Goal: Task Accomplishment & Management: Complete application form

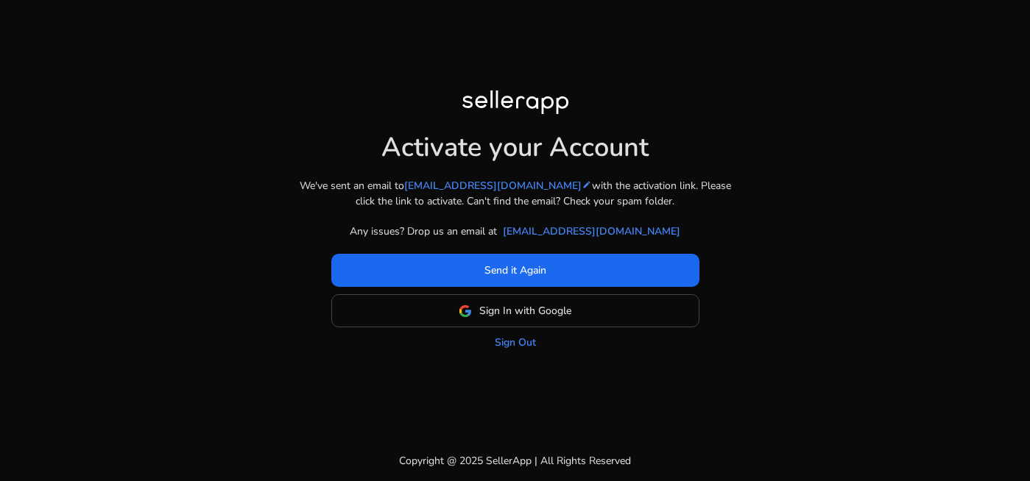
click at [1003, 31] on div "Activate your Account We've sent an email to karim3788@gmail.com edit with the …" at bounding box center [515, 240] width 1030 height 481
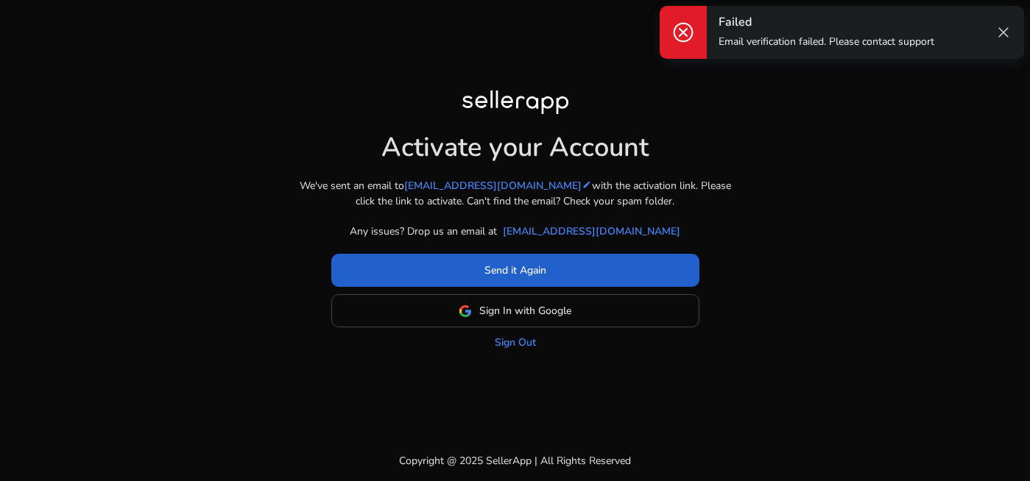
click at [593, 274] on span at bounding box center [515, 270] width 368 height 35
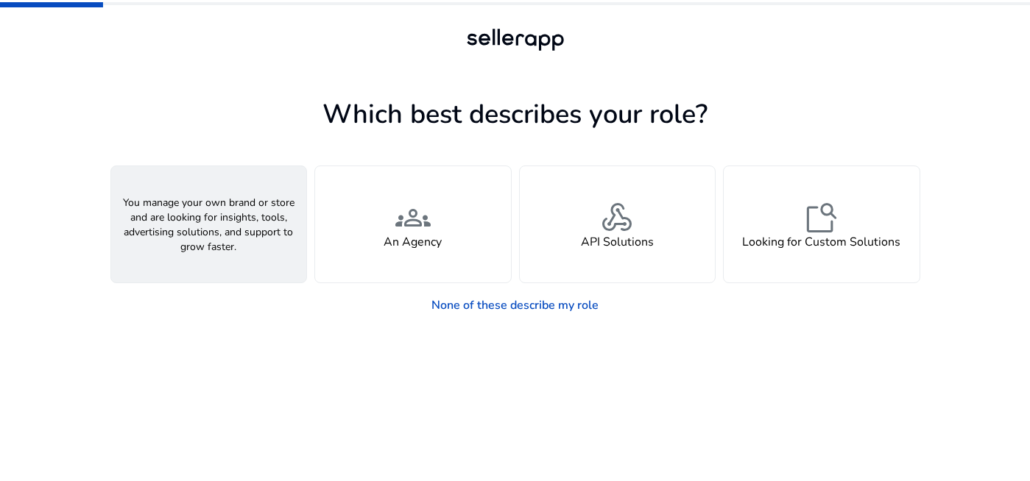
click at [248, 238] on div "person A Seller" at bounding box center [209, 224] width 196 height 116
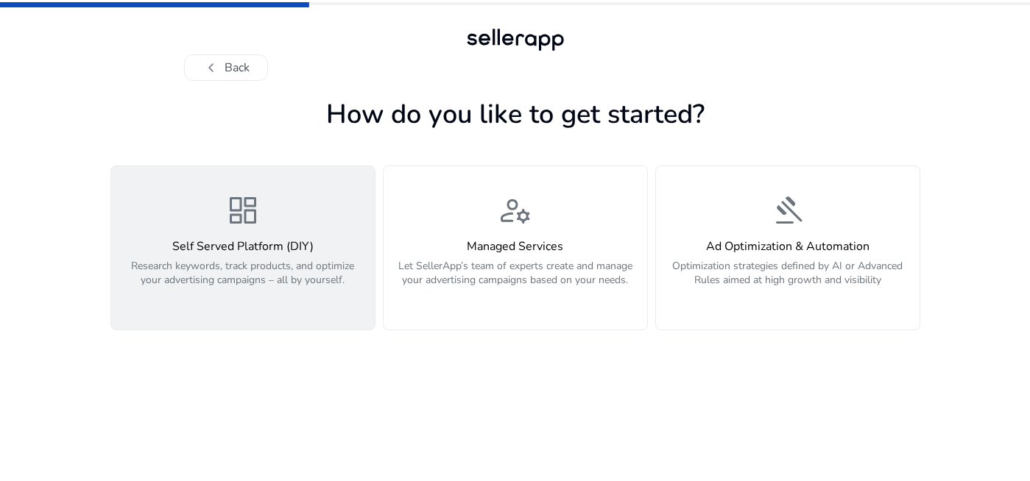
click at [202, 255] on div "Self Served Platform (DIY) Research keywords, track products, and optimize your…" at bounding box center [243, 271] width 246 height 63
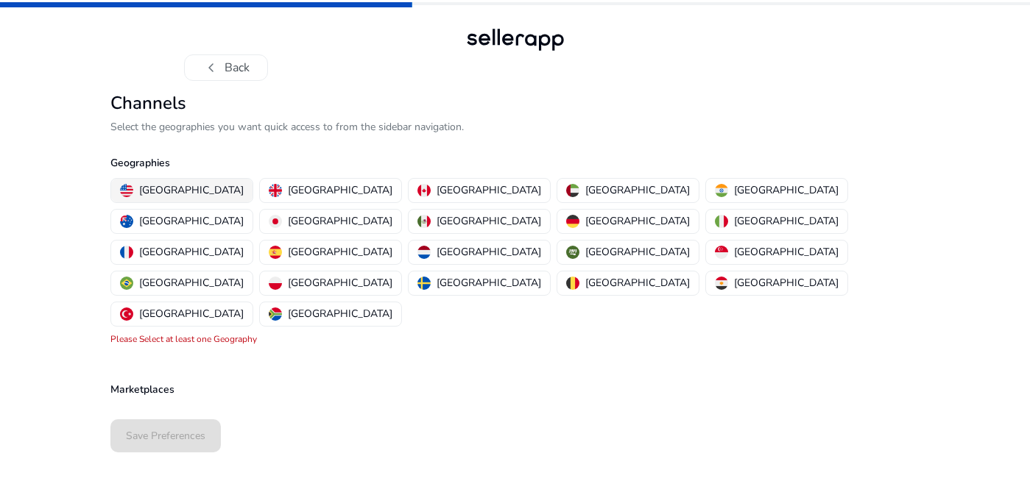
click at [144, 192] on p "United States" at bounding box center [191, 190] width 105 height 15
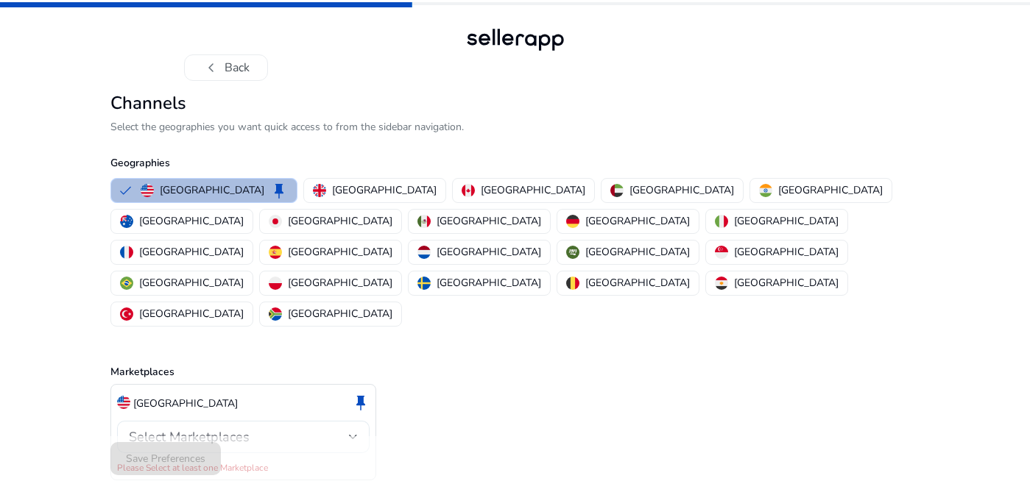
click at [244, 428] on span "Select Marketplaces" at bounding box center [189, 437] width 121 height 18
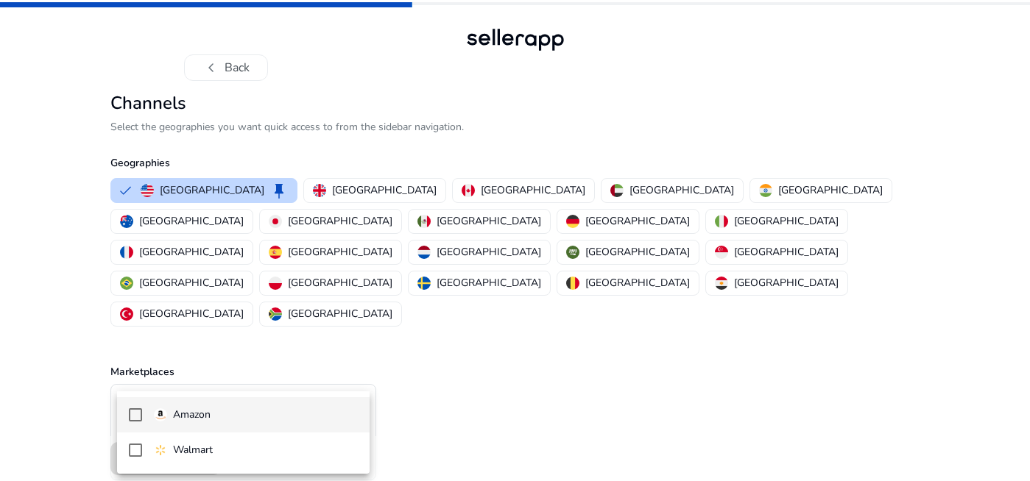
click at [140, 419] on mat-pseudo-checkbox at bounding box center [135, 415] width 13 height 13
click at [532, 319] on div at bounding box center [515, 240] width 1030 height 481
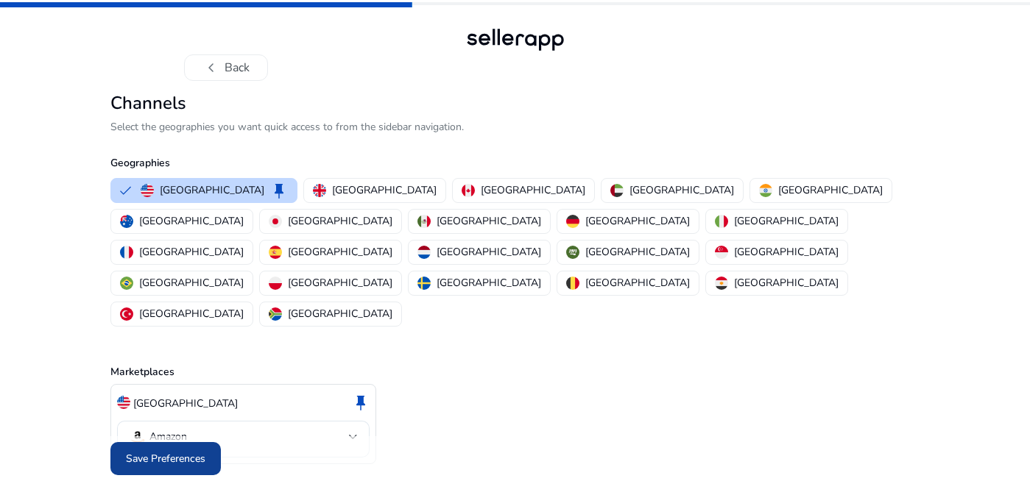
click at [169, 451] on span "Save Preferences" at bounding box center [165, 458] width 79 height 15
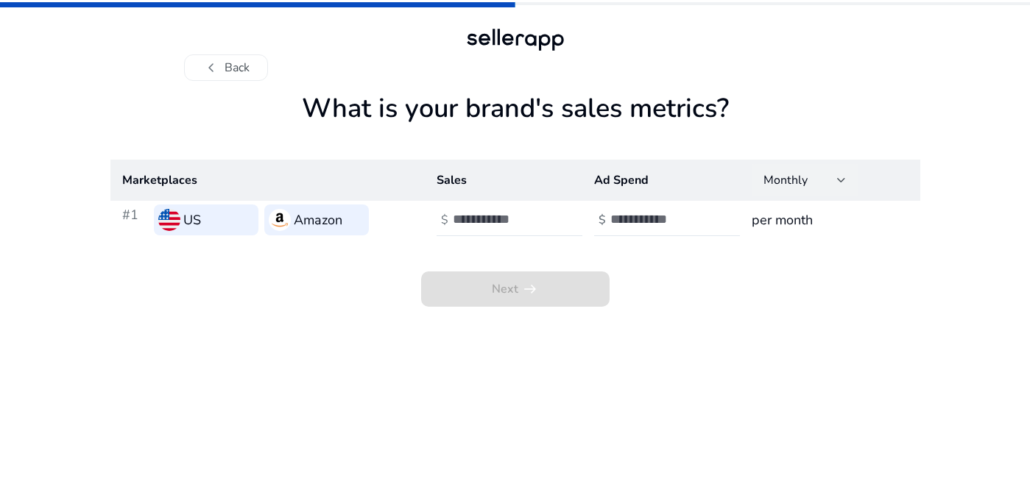
click at [831, 181] on div "Monthly" at bounding box center [800, 180] width 74 height 16
click at [687, 283] on div at bounding box center [515, 240] width 1030 height 481
click at [522, 222] on input "number" at bounding box center [502, 219] width 99 height 16
type input "*"
click at [660, 225] on input "number" at bounding box center [659, 219] width 99 height 16
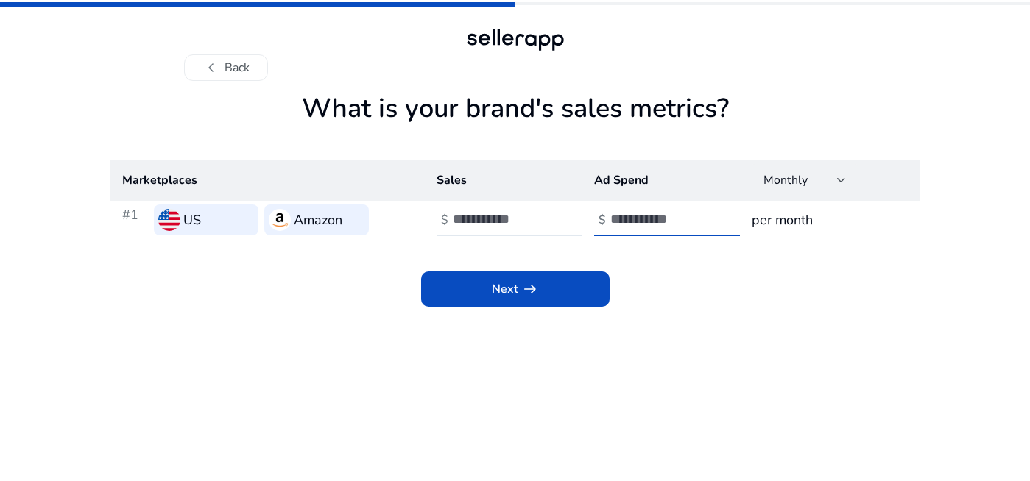
type input "*"
click at [680, 275] on div "Next arrow_right_alt" at bounding box center [515, 273] width 810 height 68
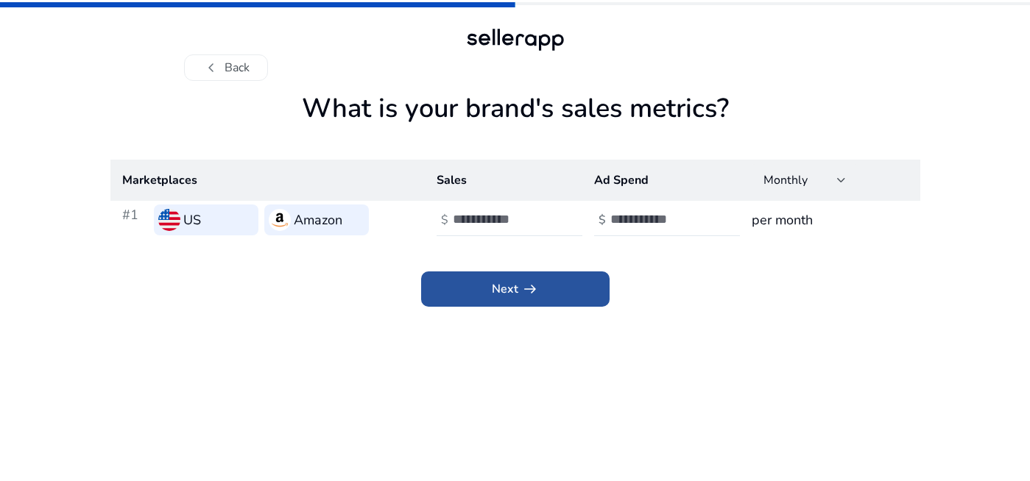
click at [545, 291] on span at bounding box center [515, 289] width 188 height 35
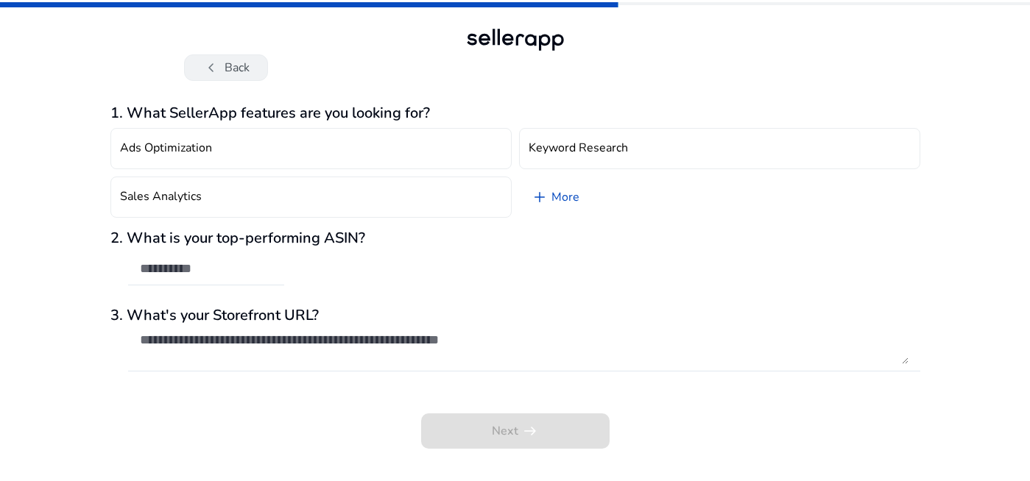
click at [244, 70] on button "chevron_left Back" at bounding box center [226, 67] width 84 height 26
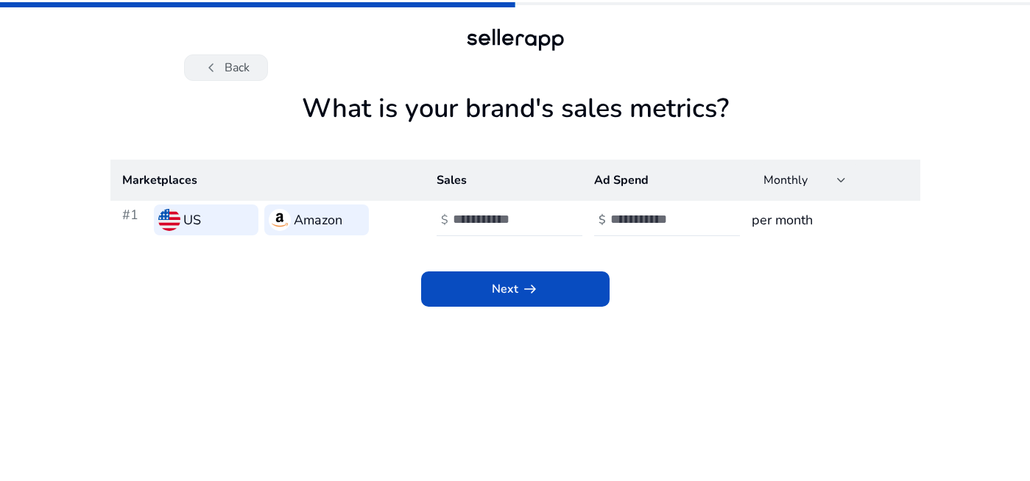
click at [242, 74] on button "chevron_left Back" at bounding box center [226, 67] width 84 height 26
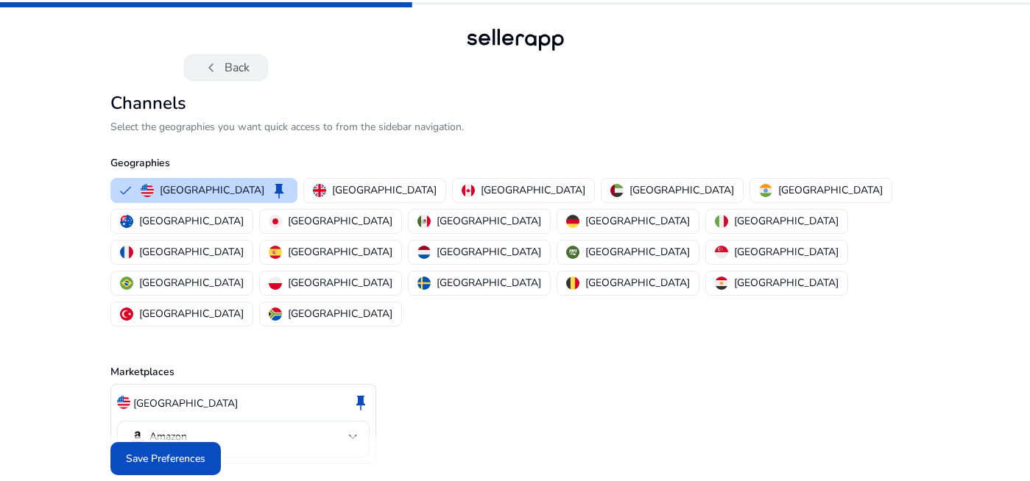
click at [235, 73] on button "chevron_left Back" at bounding box center [226, 67] width 84 height 26
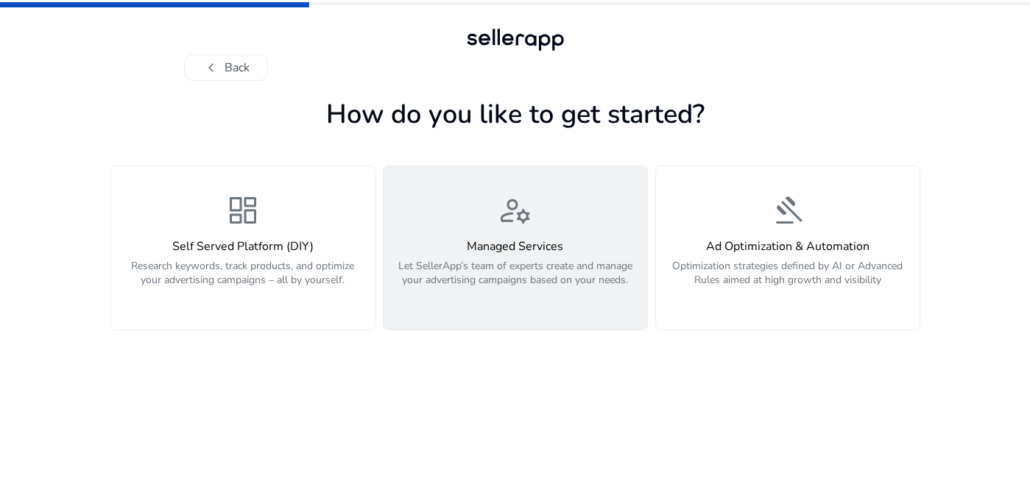
click at [459, 305] on button "manage_accounts Managed Services Let SellerApp’s team of experts create and man…" at bounding box center [515, 248] width 265 height 165
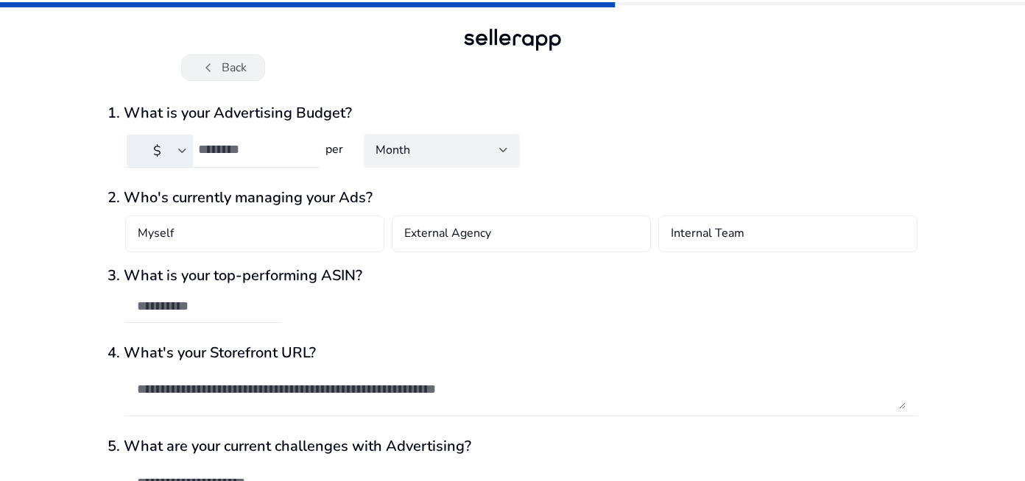
click at [219, 77] on button "chevron_left Back" at bounding box center [223, 67] width 84 height 26
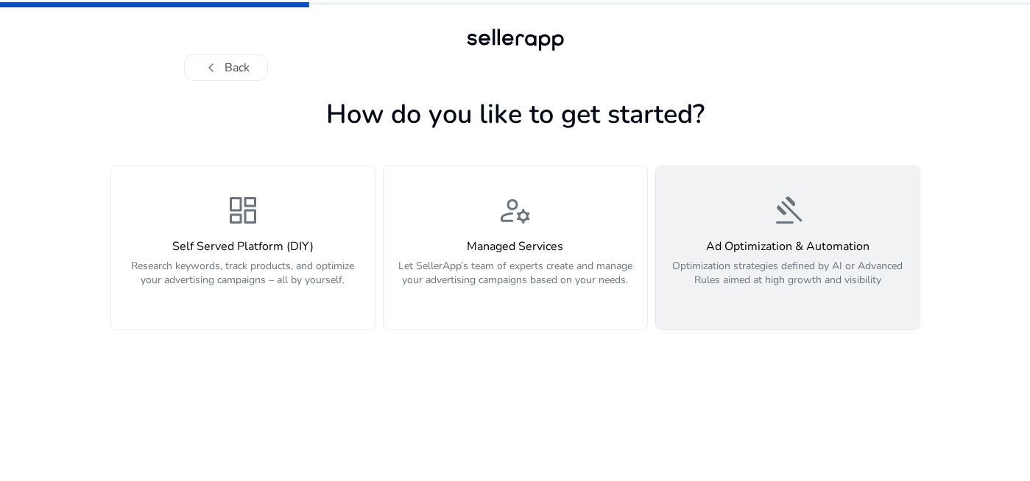
click at [754, 245] on h4 "Ad Optimization & Automation" at bounding box center [788, 247] width 246 height 14
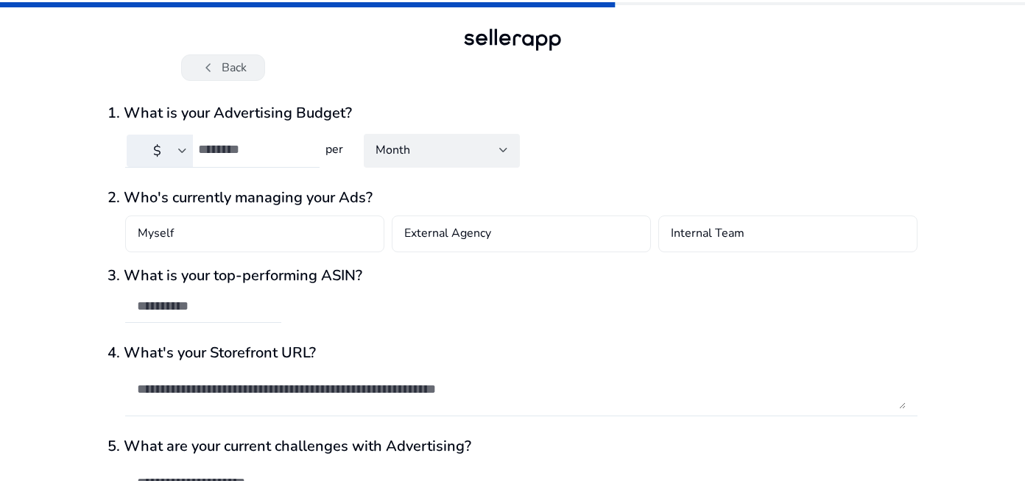
click at [202, 72] on span "chevron_left" at bounding box center [208, 68] width 18 height 18
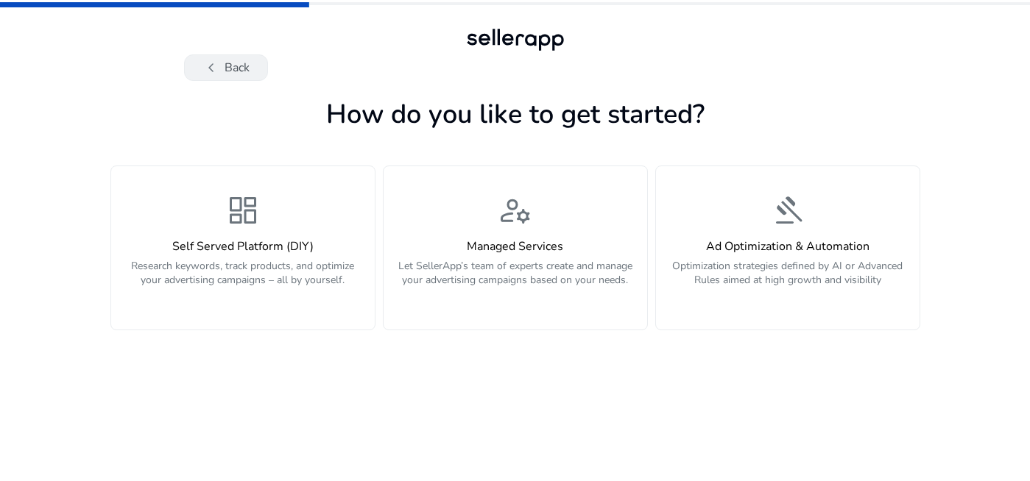
click at [229, 63] on button "chevron_left Back" at bounding box center [226, 67] width 84 height 26
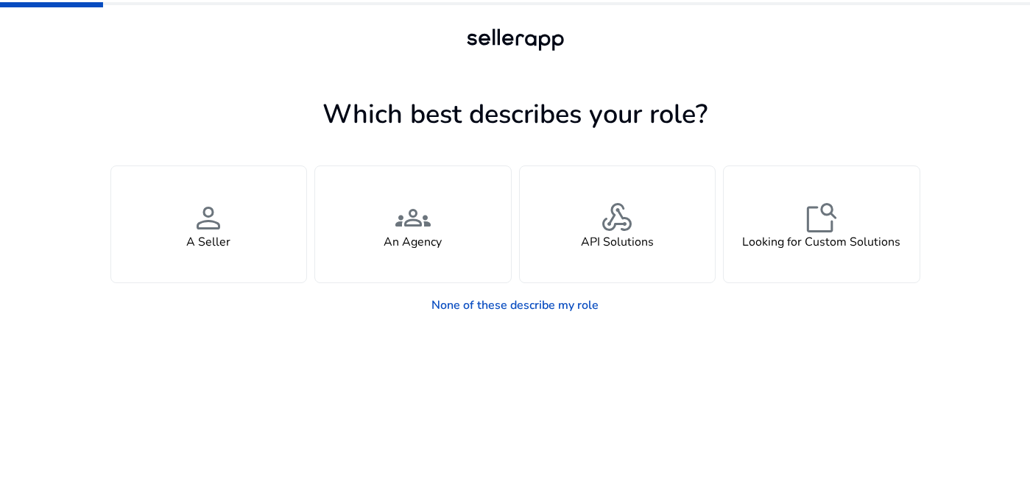
click at [530, 34] on div at bounding box center [515, 39] width 106 height 29
click at [530, 36] on div at bounding box center [515, 39] width 106 height 29
click at [439, 308] on link "None of these describe my role" at bounding box center [515, 305] width 191 height 29
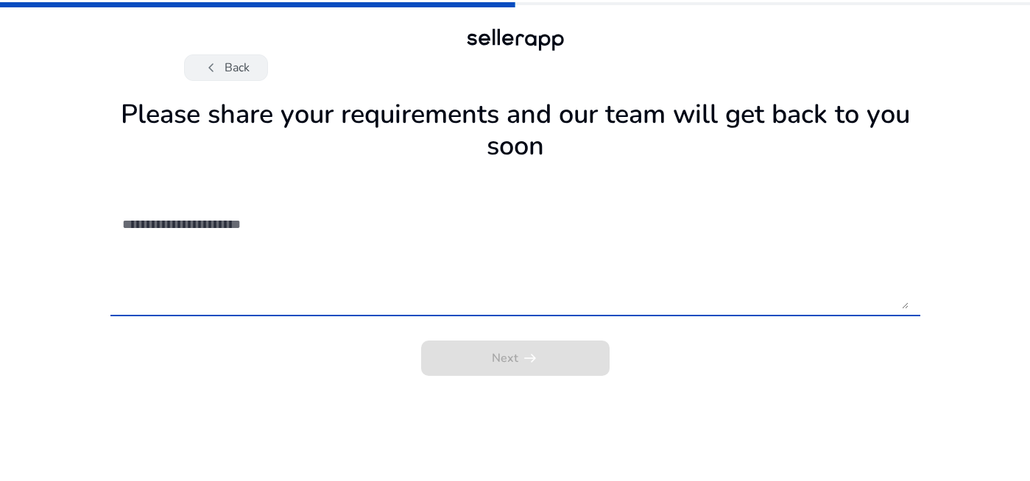
click at [211, 71] on span "chevron_left" at bounding box center [211, 68] width 18 height 18
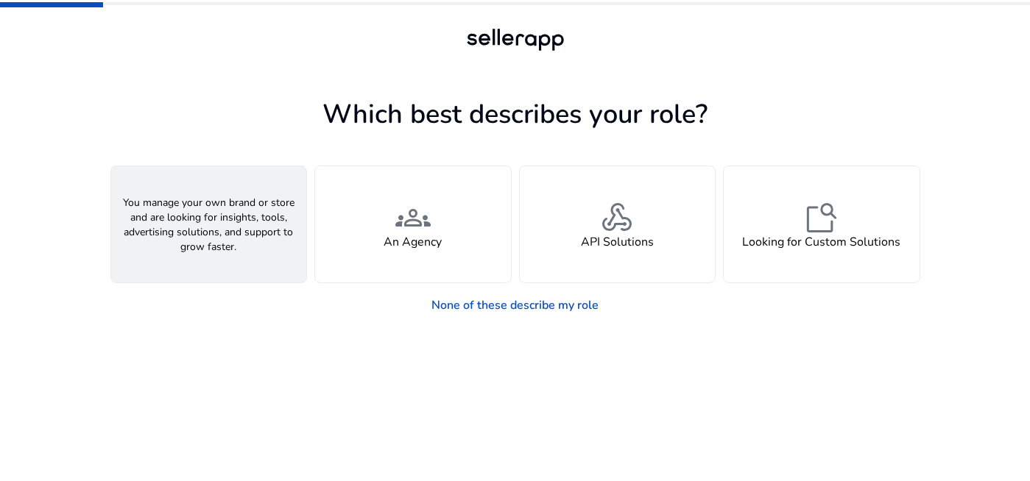
click at [228, 247] on h4 "A Seller" at bounding box center [208, 243] width 44 height 14
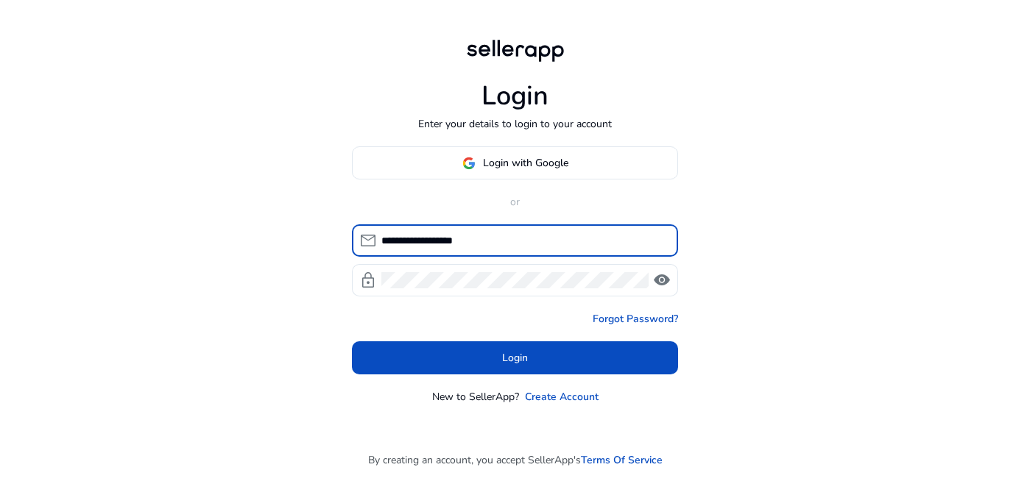
click at [509, 244] on input "**********" at bounding box center [523, 241] width 285 height 16
type input "**********"
click button "Login" at bounding box center [515, 358] width 326 height 33
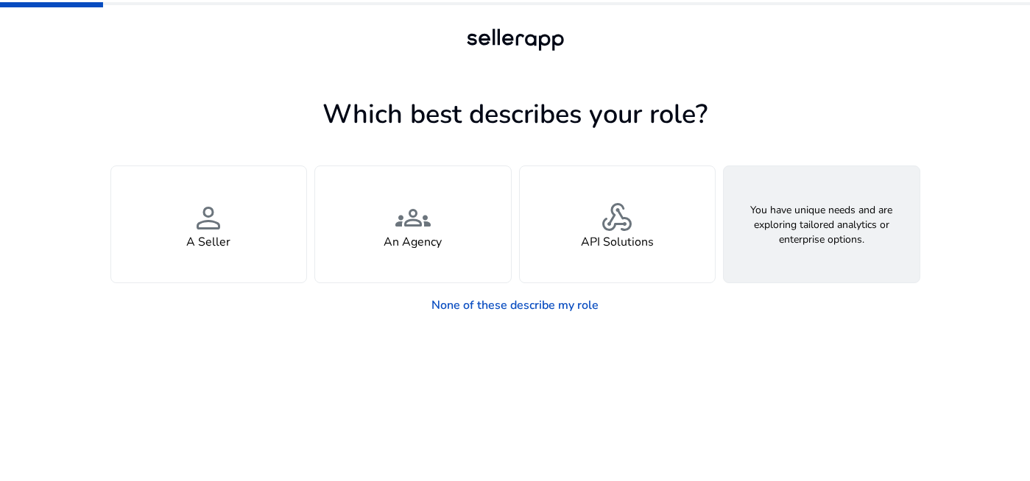
click at [818, 200] on span "feature_search" at bounding box center [821, 217] width 35 height 35
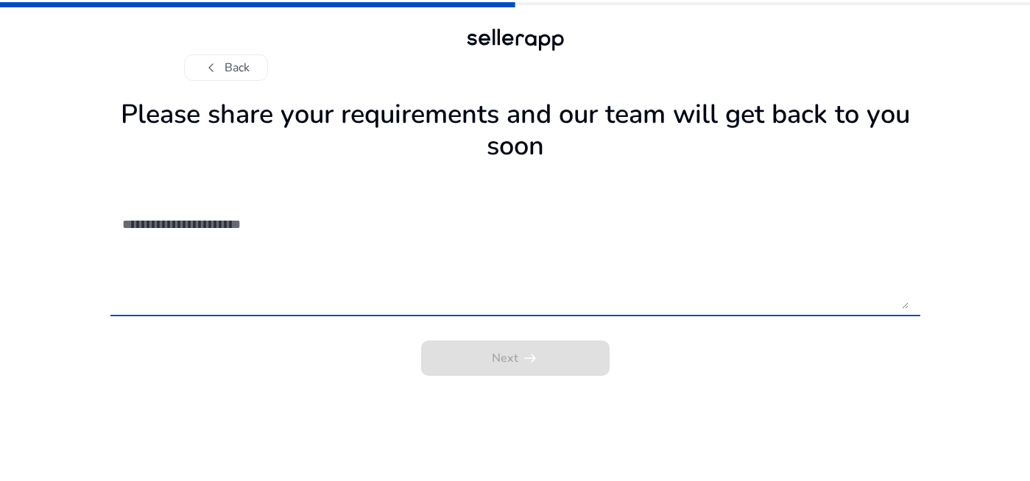
click at [502, 311] on div at bounding box center [515, 256] width 786 height 119
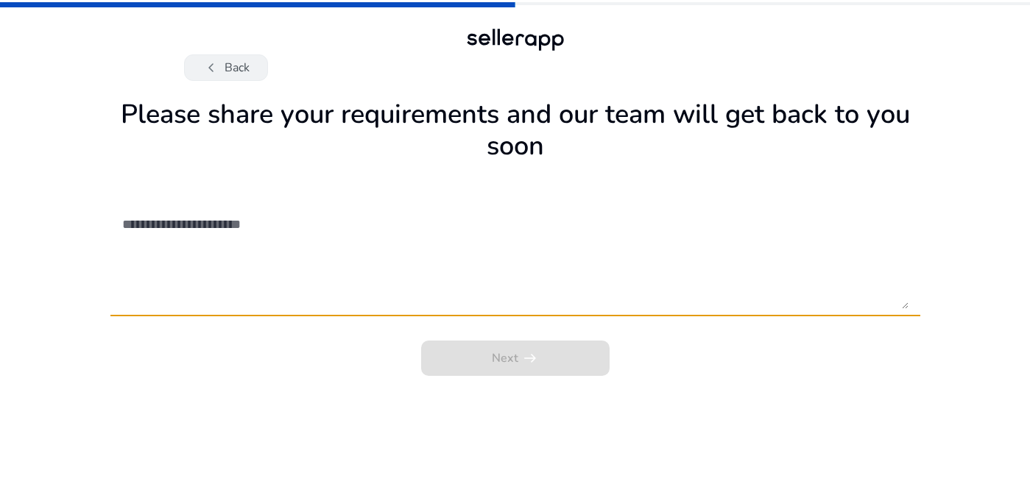
click at [255, 70] on button "chevron_left Back" at bounding box center [226, 67] width 84 height 26
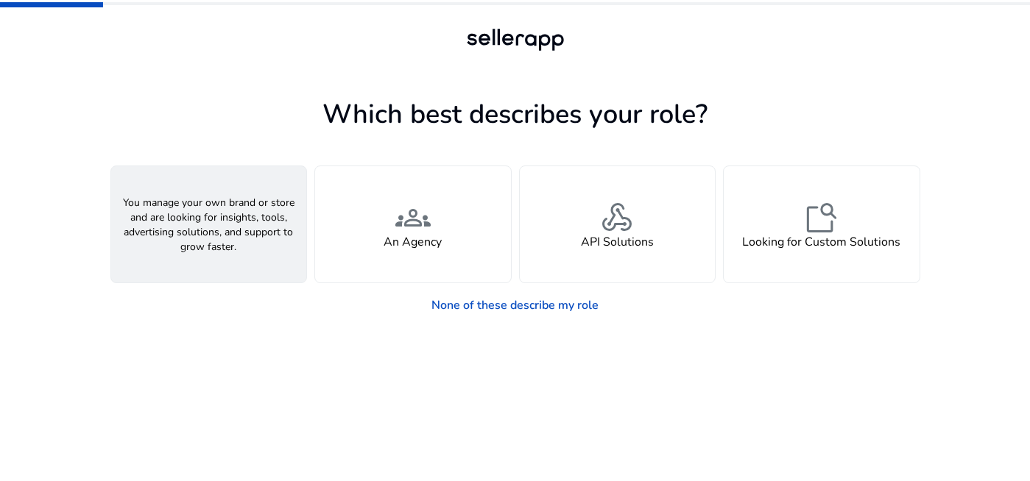
click at [189, 232] on div "person A Seller" at bounding box center [209, 224] width 196 height 116
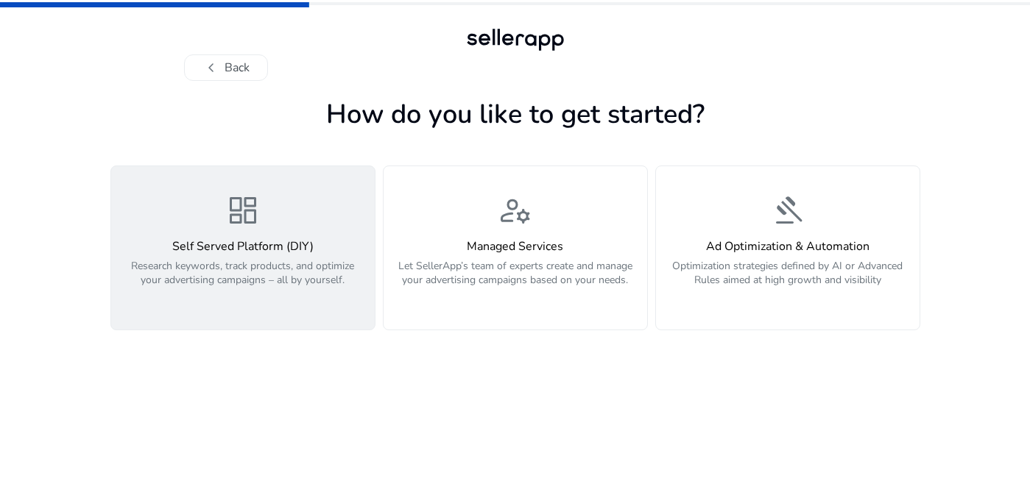
click at [367, 265] on button "dashboard Self Served Platform (DIY) Research keywords, track products, and opt…" at bounding box center [242, 248] width 265 height 165
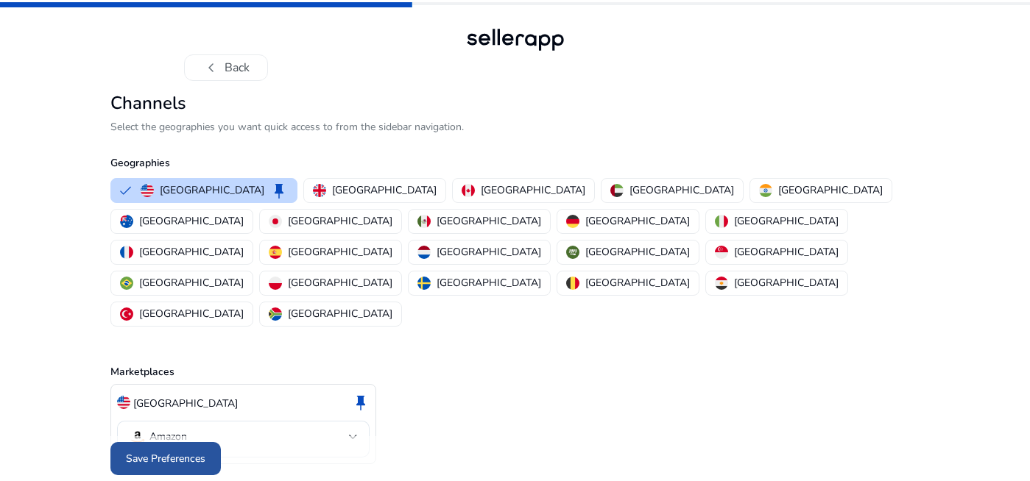
click at [206, 442] on span at bounding box center [165, 459] width 110 height 35
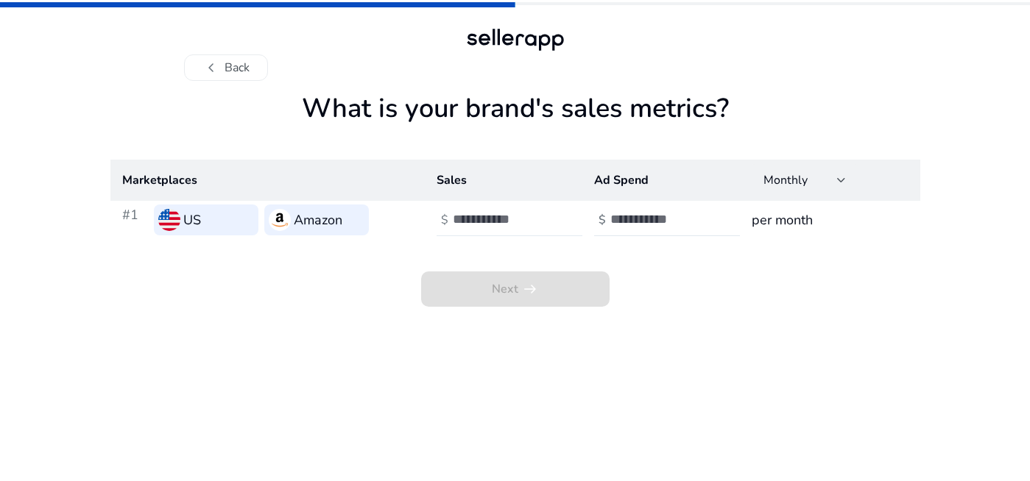
click at [490, 223] on input "number" at bounding box center [502, 219] width 99 height 16
type input "*"
click at [639, 218] on input "number" at bounding box center [659, 219] width 99 height 16
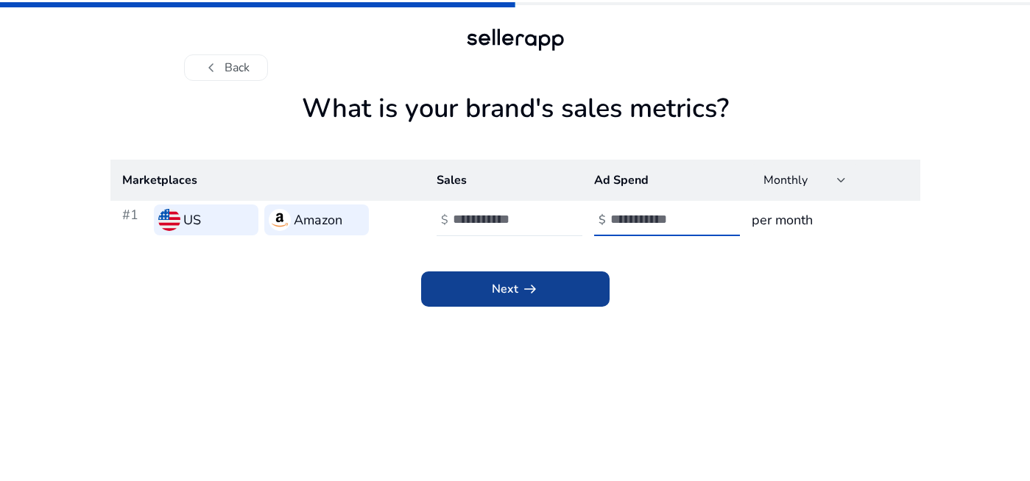
type input "*"
click at [568, 276] on span at bounding box center [515, 289] width 188 height 35
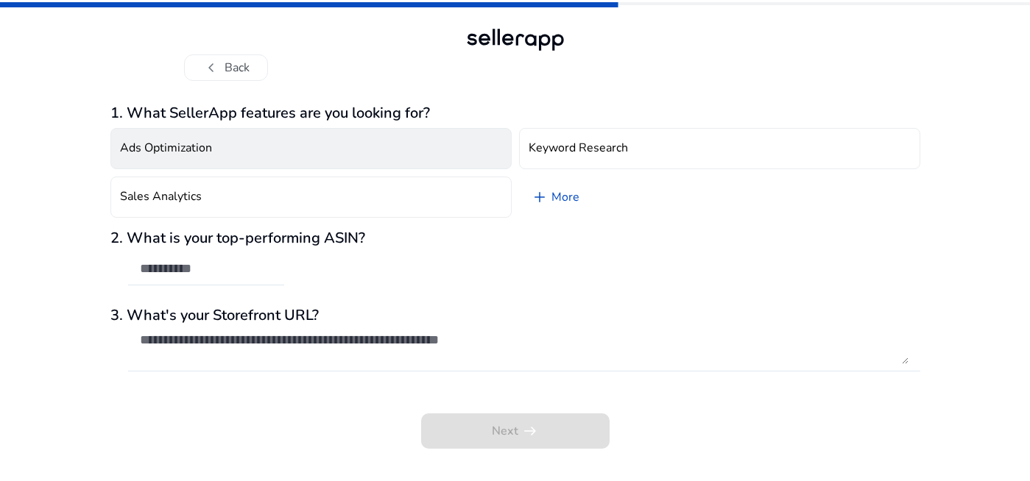
click at [370, 154] on button "Ads Optimization" at bounding box center [310, 148] width 401 height 41
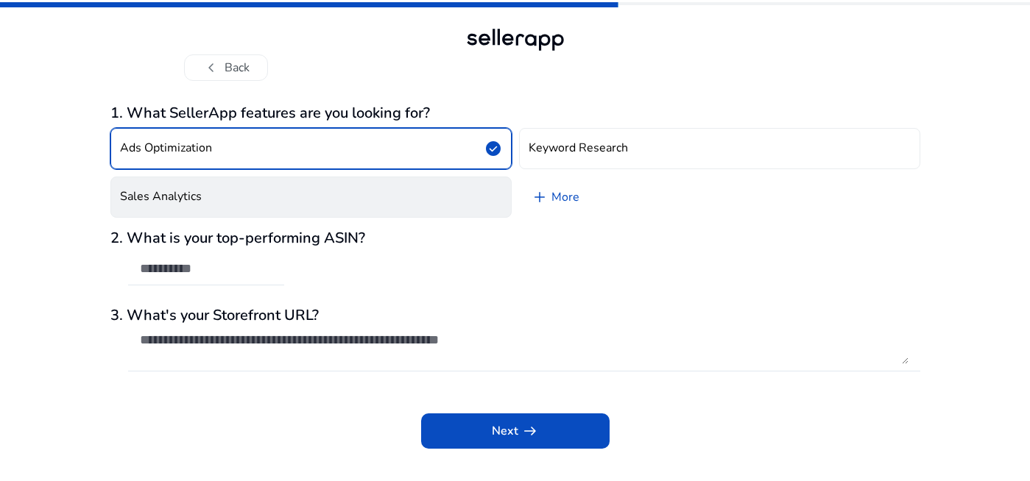
click at [386, 197] on button "Sales Analytics" at bounding box center [310, 197] width 401 height 41
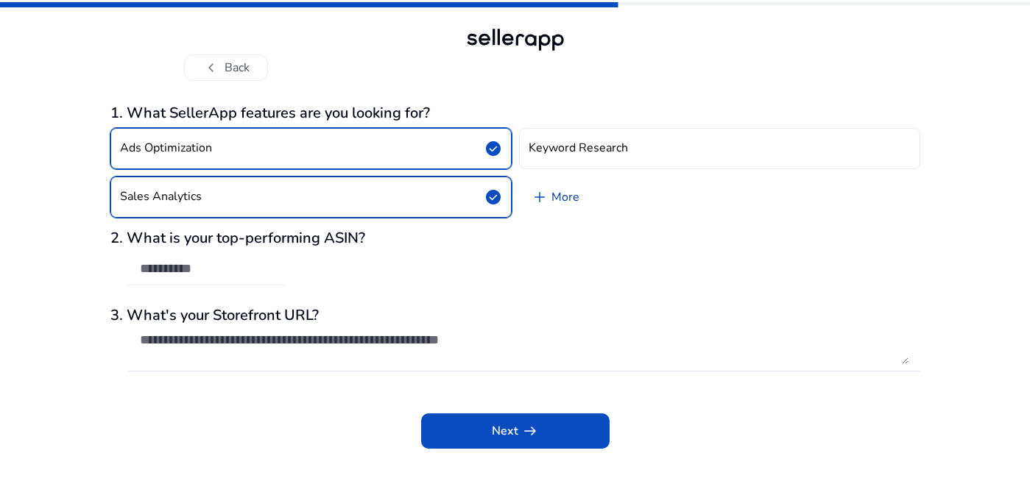
click at [562, 202] on link "add More" at bounding box center [555, 197] width 72 height 41
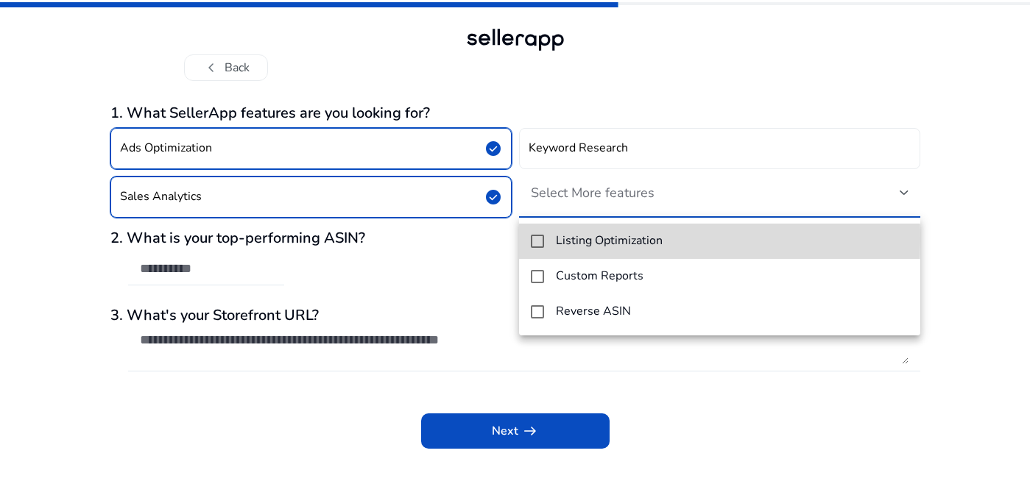
click at [531, 239] on mat-pseudo-checkbox at bounding box center [537, 241] width 13 height 13
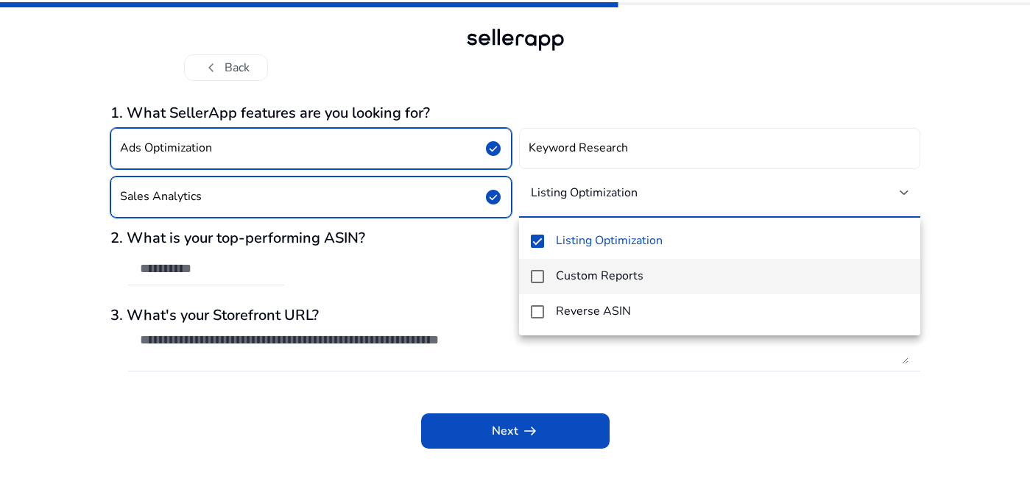
click at [540, 277] on mat-pseudo-checkbox at bounding box center [537, 276] width 13 height 13
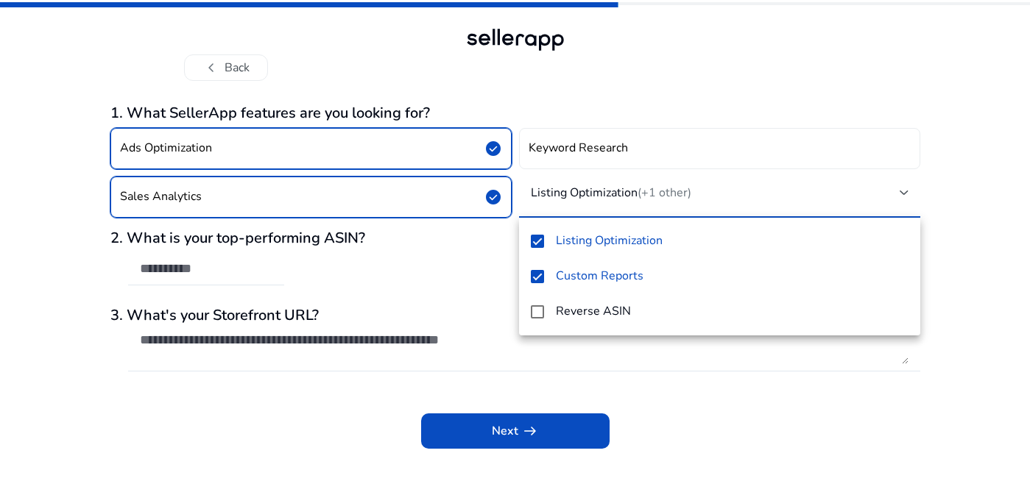
click at [397, 409] on div at bounding box center [515, 240] width 1030 height 481
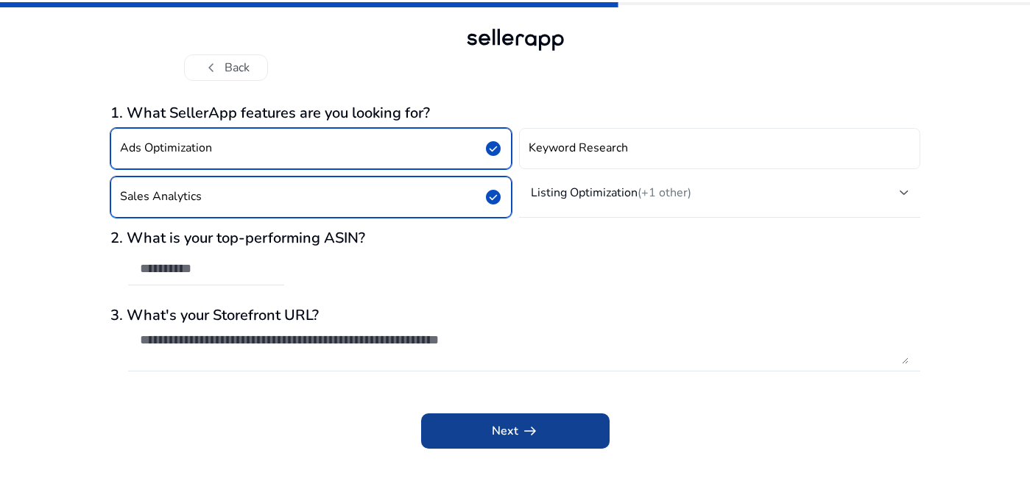
click at [443, 439] on span at bounding box center [515, 431] width 188 height 35
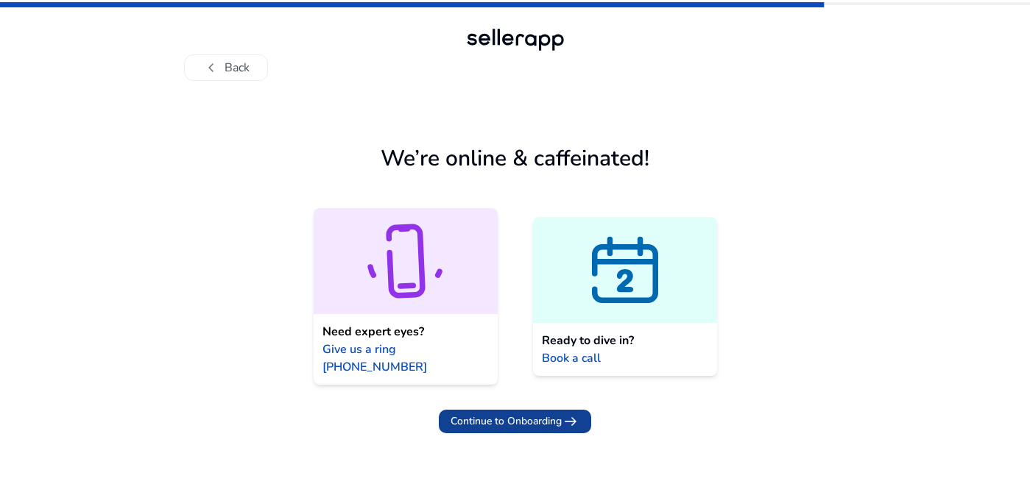
click at [509, 414] on span "Continue to Onboarding" at bounding box center [505, 421] width 111 height 15
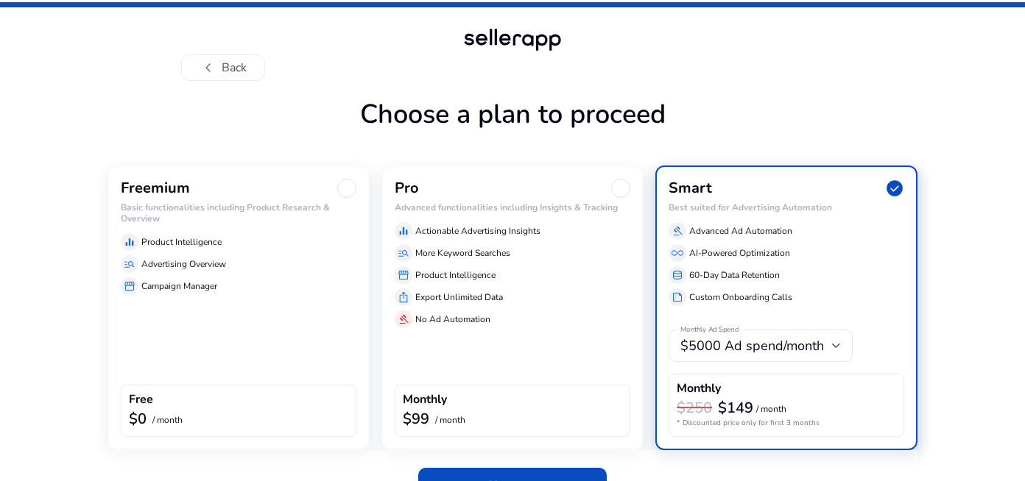
scroll to position [34, 0]
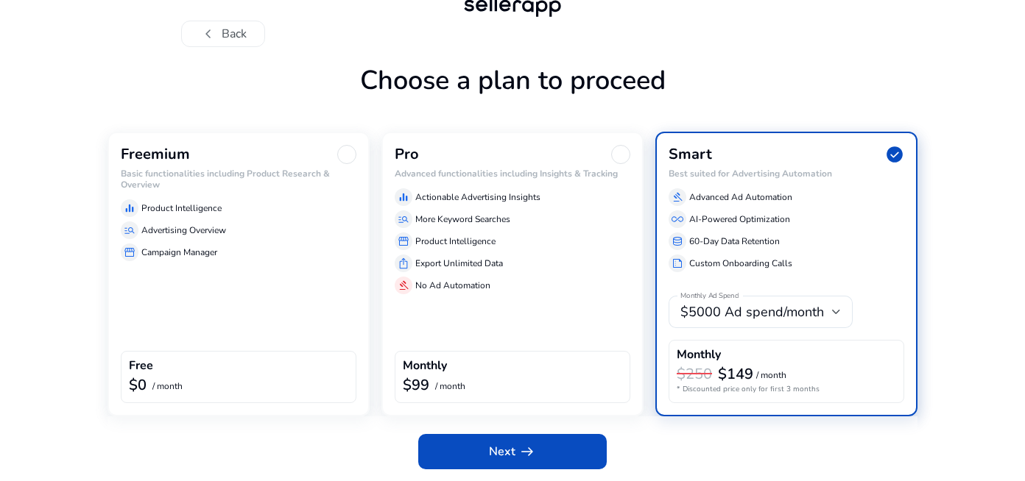
click at [205, 252] on p "Campaign Manager" at bounding box center [179, 252] width 76 height 13
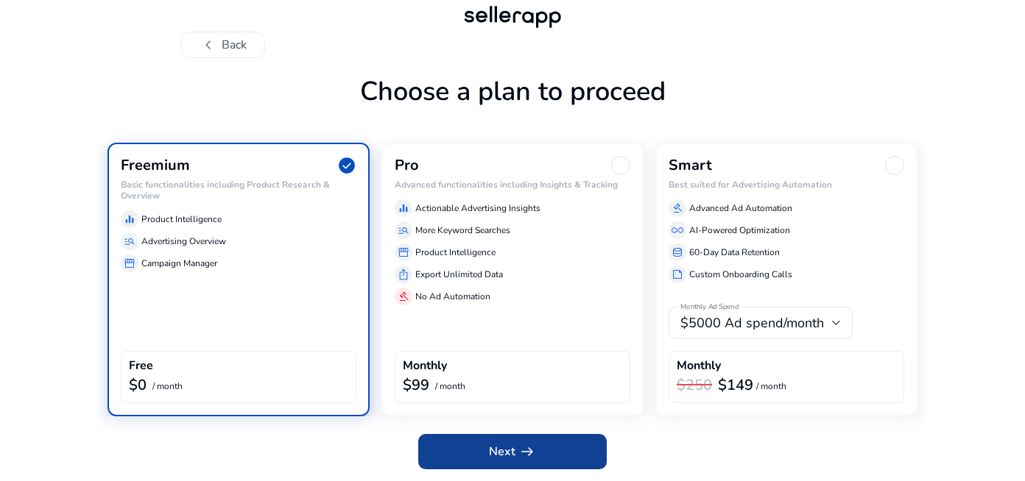
click at [499, 453] on span "Next arrow_right_alt" at bounding box center [512, 452] width 47 height 18
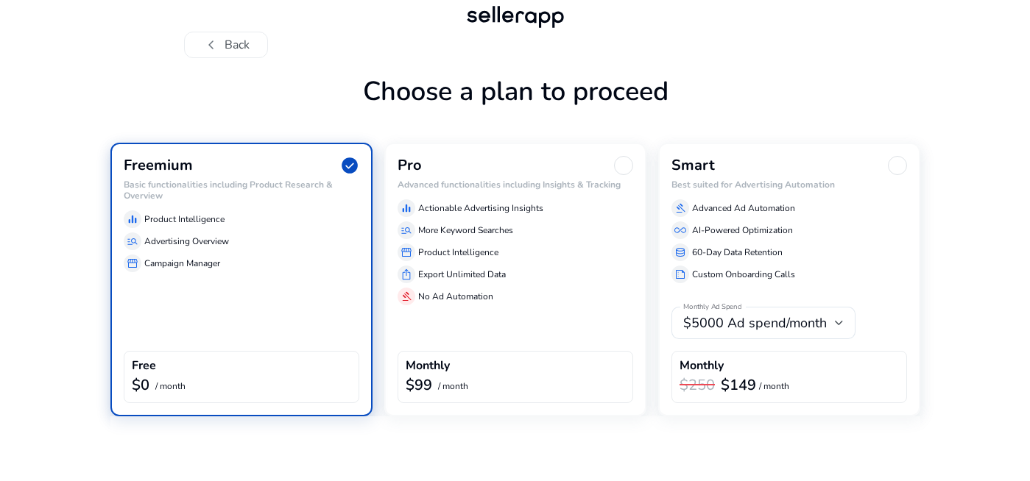
scroll to position [0, 0]
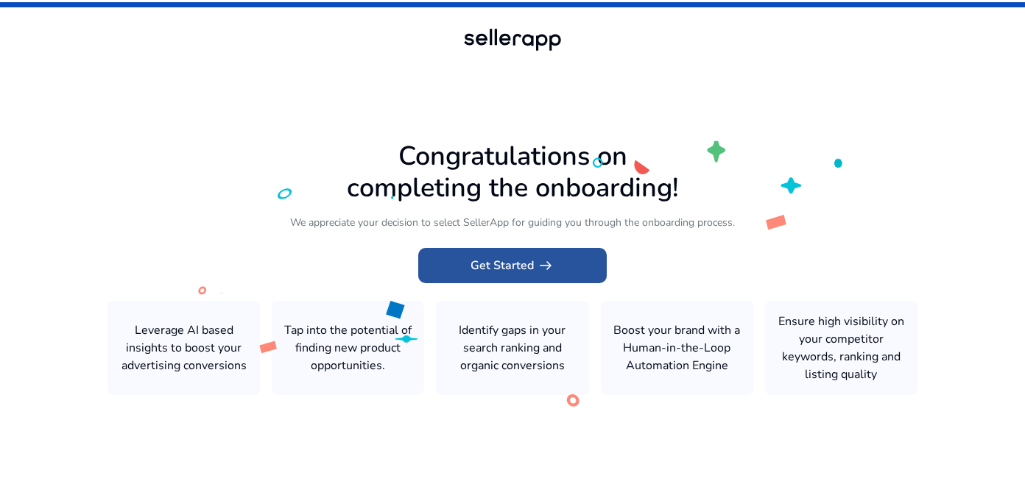
click at [487, 266] on span "Get Started arrow_right_alt" at bounding box center [512, 266] width 84 height 18
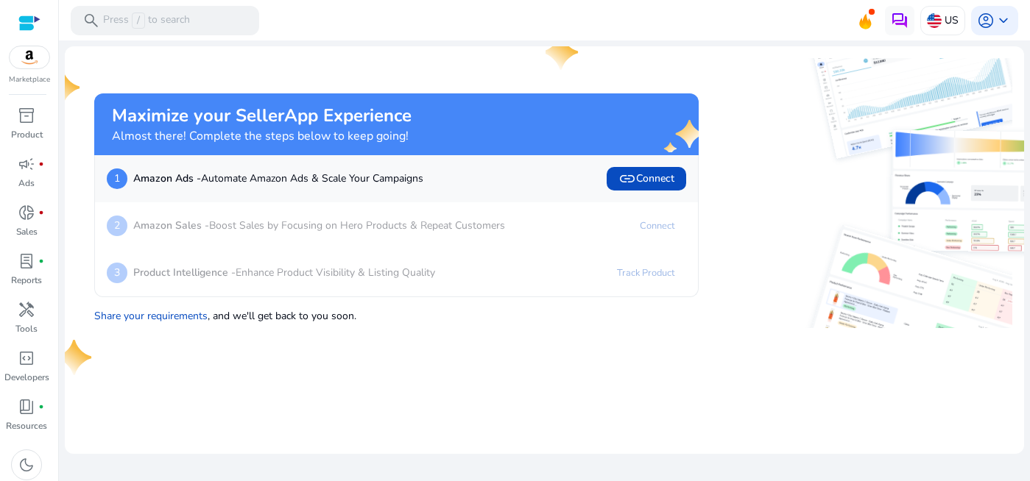
click at [495, 375] on mat-card "Maximize your SellerApp Experience Almost there! Complete the steps below to ke…" at bounding box center [544, 250] width 959 height 408
click at [26, 124] on span "inventory_2" at bounding box center [27, 116] width 18 height 18
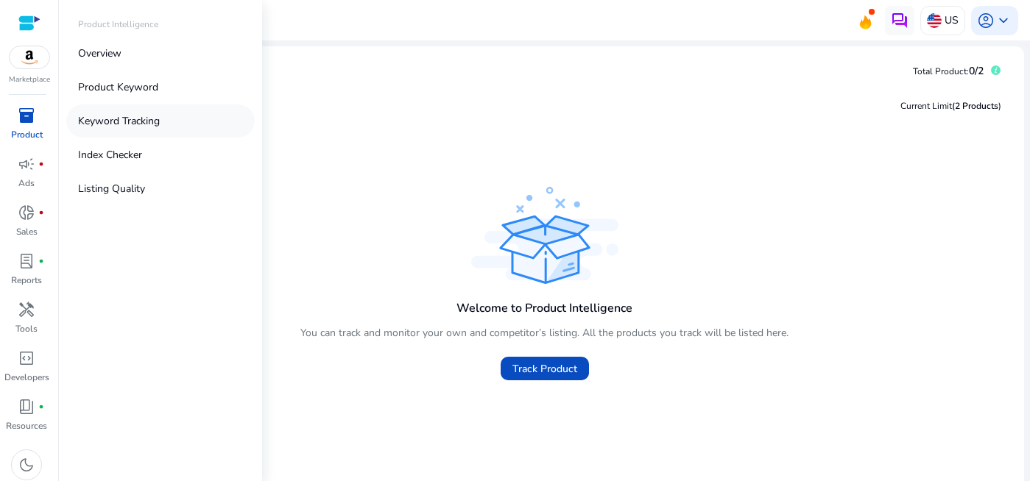
click at [117, 116] on p "Keyword Tracking" at bounding box center [119, 120] width 82 height 15
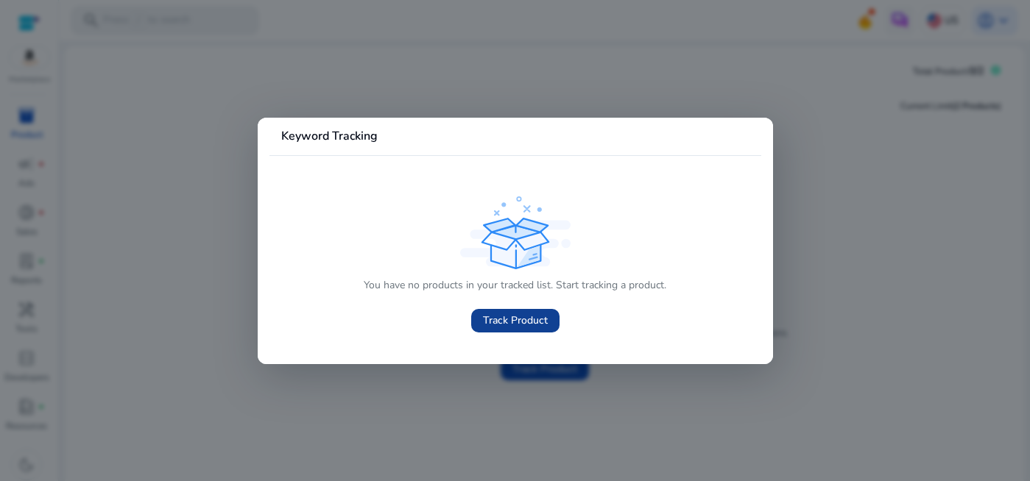
click at [519, 317] on span "Track Product" at bounding box center [515, 320] width 65 height 15
